Goal: Download file/media

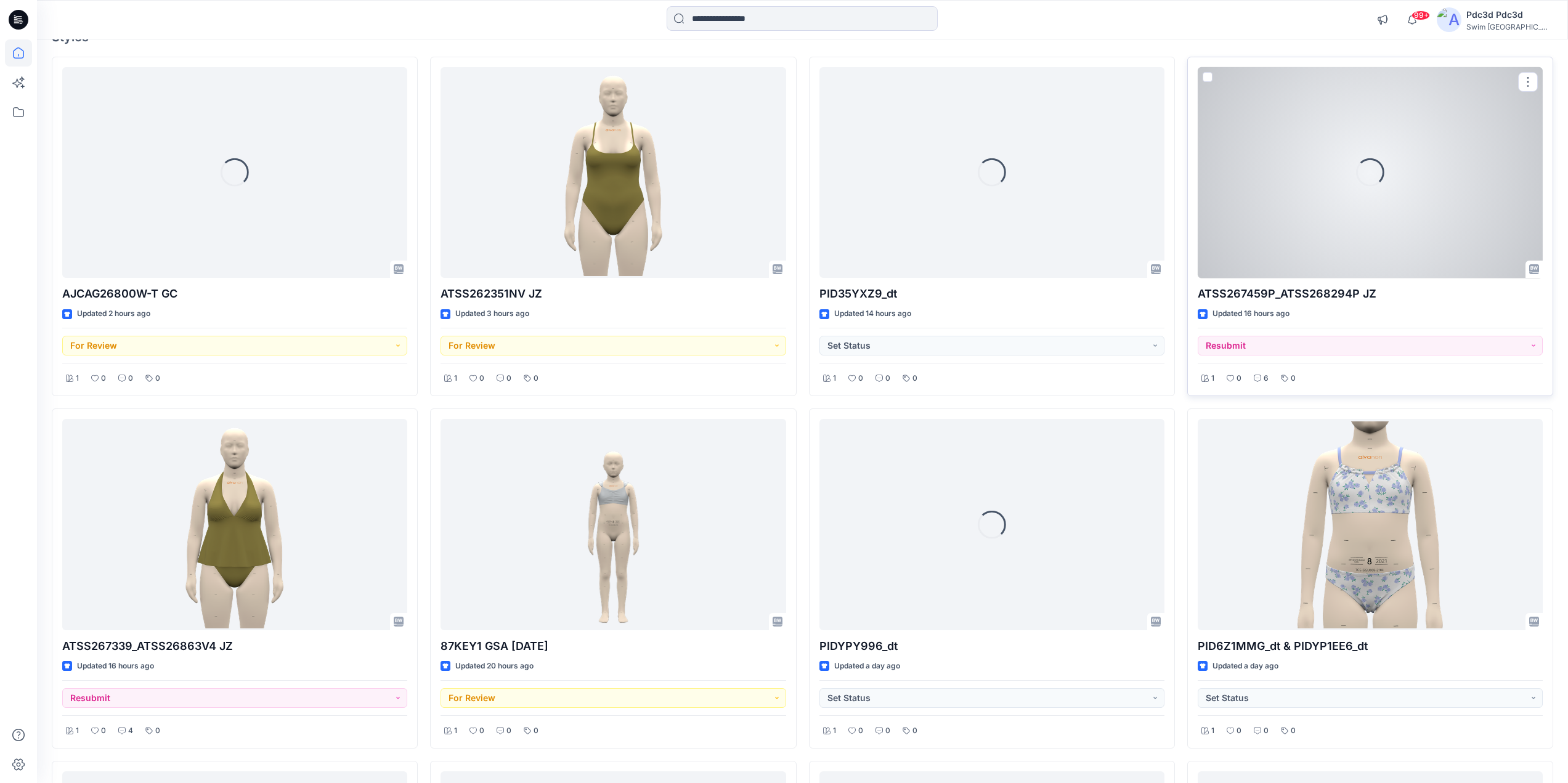
scroll to position [123, 0]
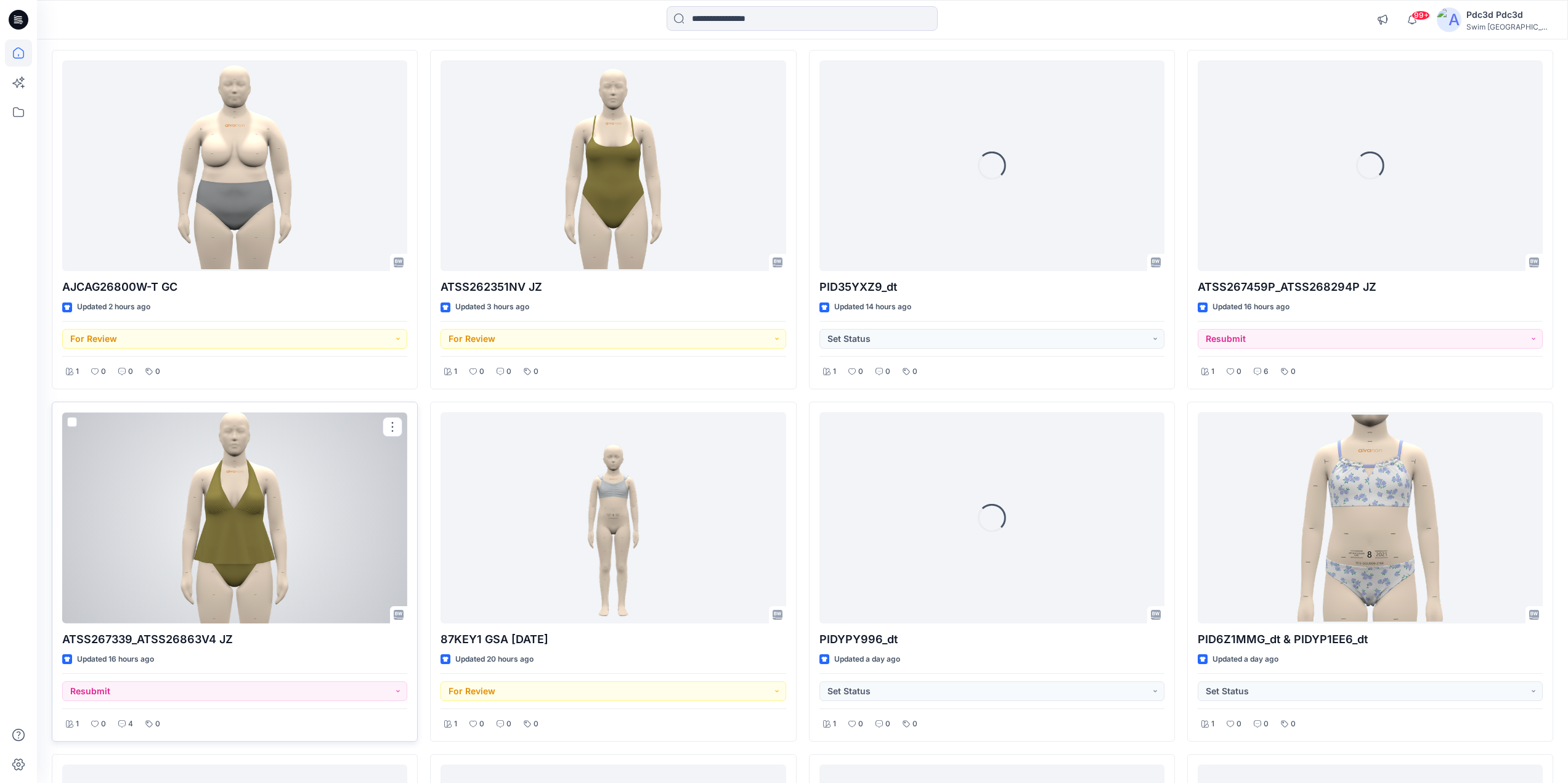
click at [213, 554] on div at bounding box center [234, 518] width 345 height 212
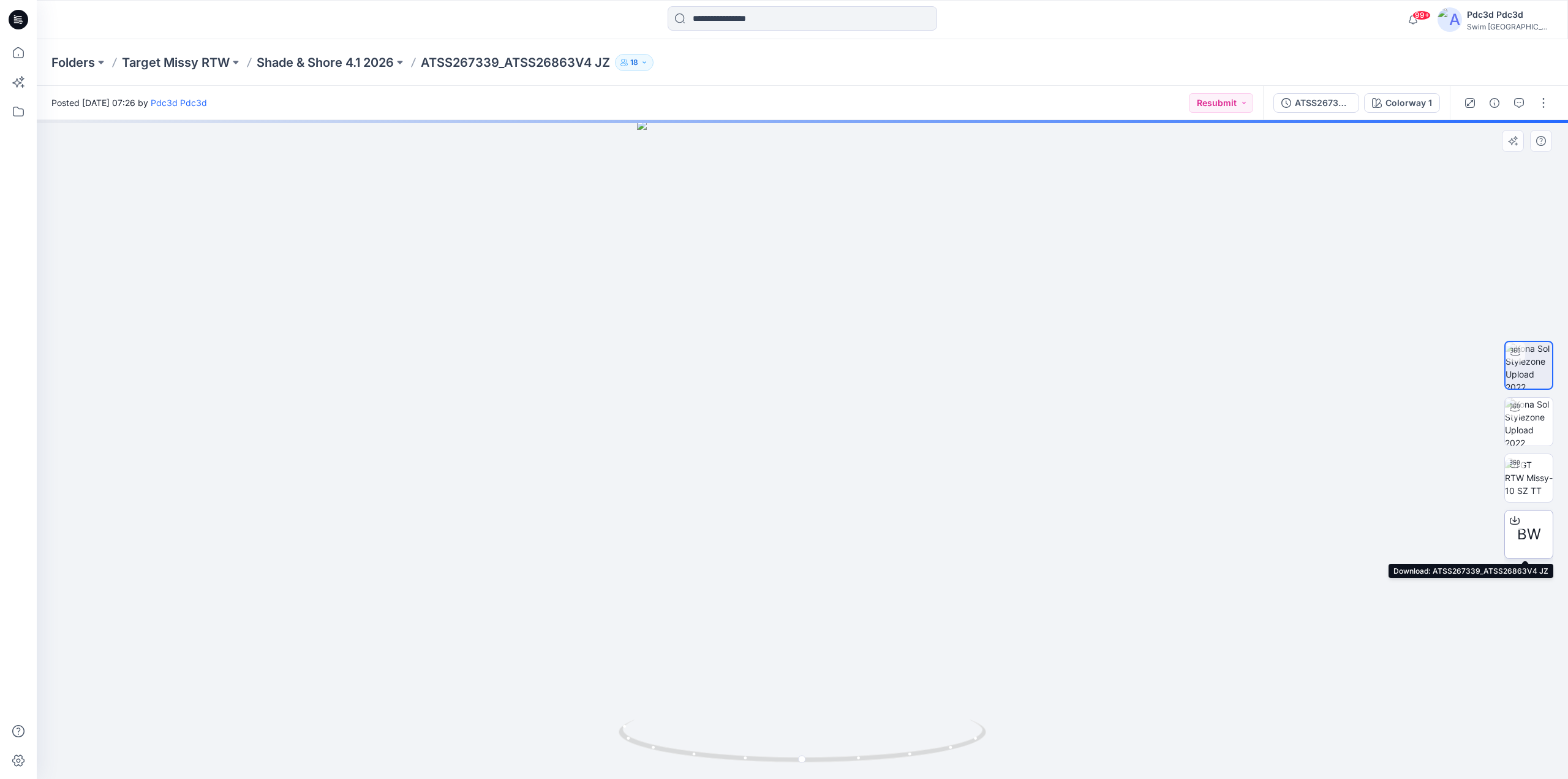
click at [1224, 518] on icon at bounding box center [1515, 520] width 9 height 9
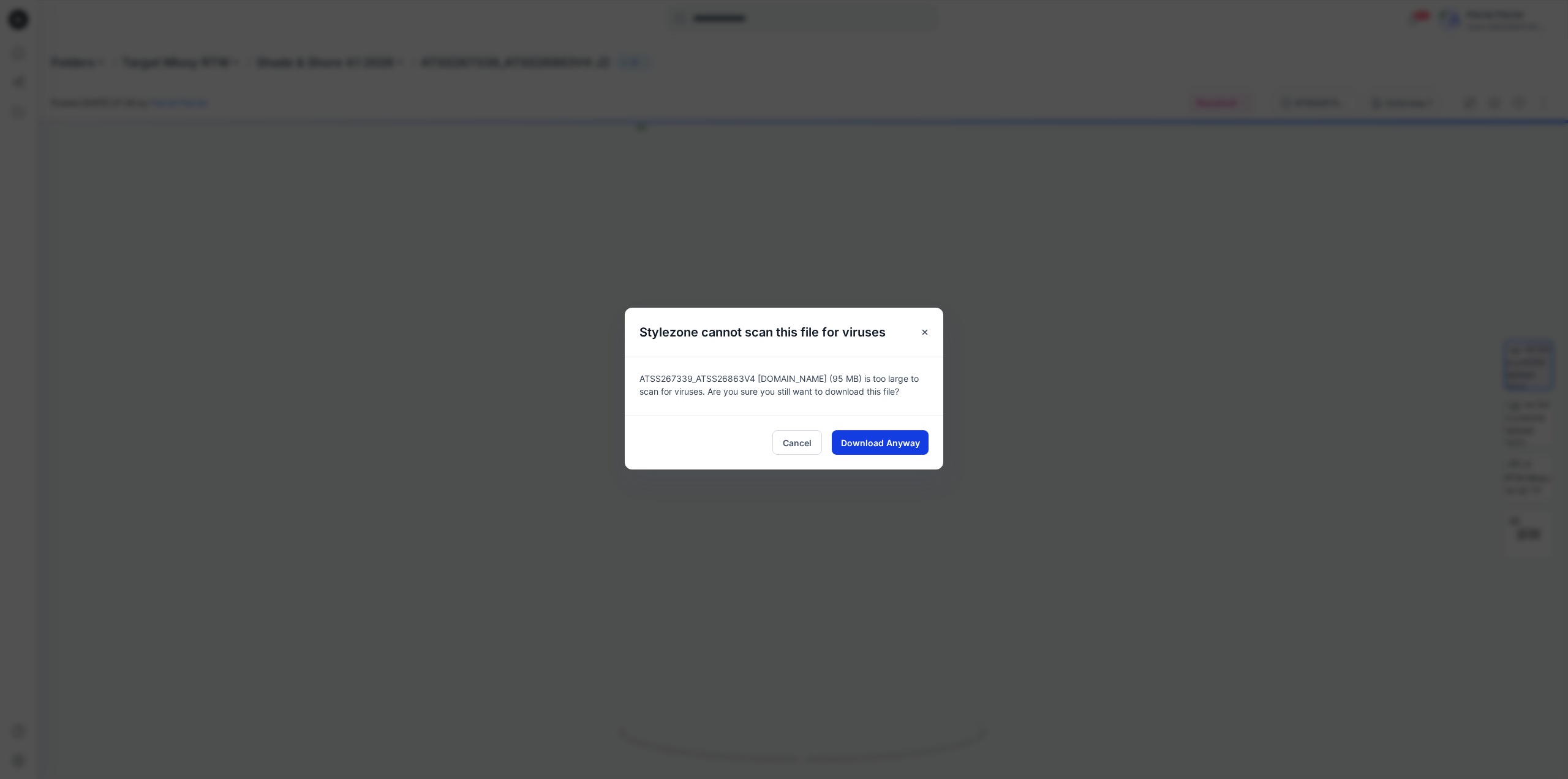
drag, startPoint x: 928, startPoint y: 453, endPoint x: 916, endPoint y: 453, distance: 12.0
click at [927, 453] on div "Cancel Download Anyway" at bounding box center [784, 442] width 319 height 54
click at [888, 445] on span "Download Anyway" at bounding box center [881, 443] width 79 height 13
